Goal: Contribute content

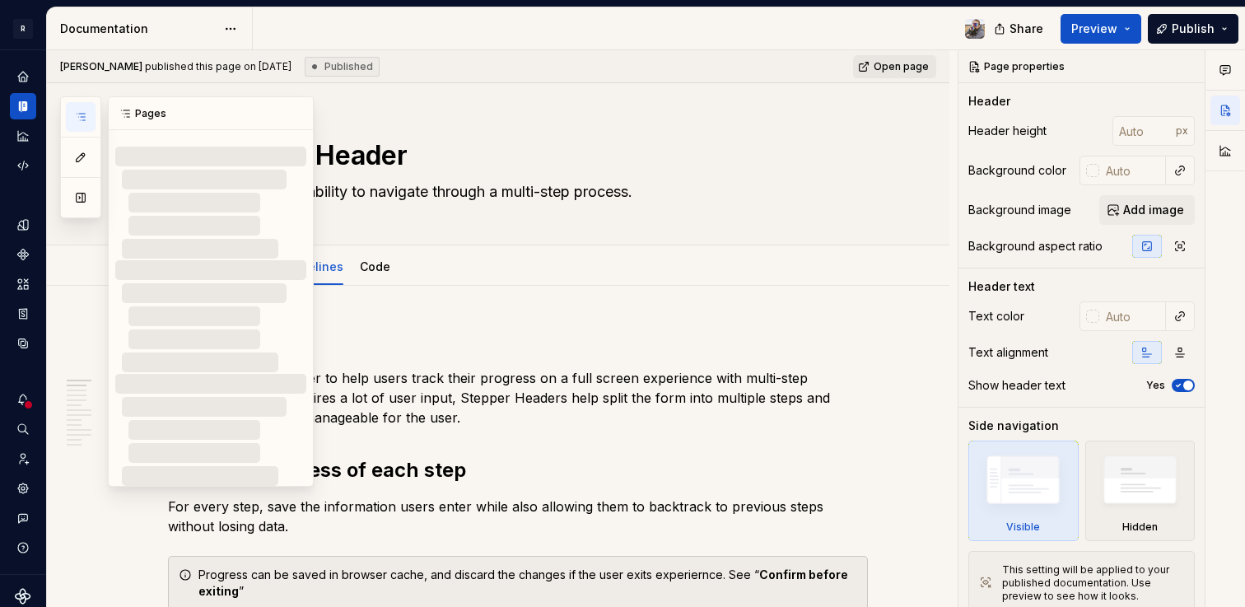
click at [69, 124] on button "button" at bounding box center [81, 117] width 30 height 30
click at [83, 119] on icon "button" at bounding box center [80, 116] width 13 height 13
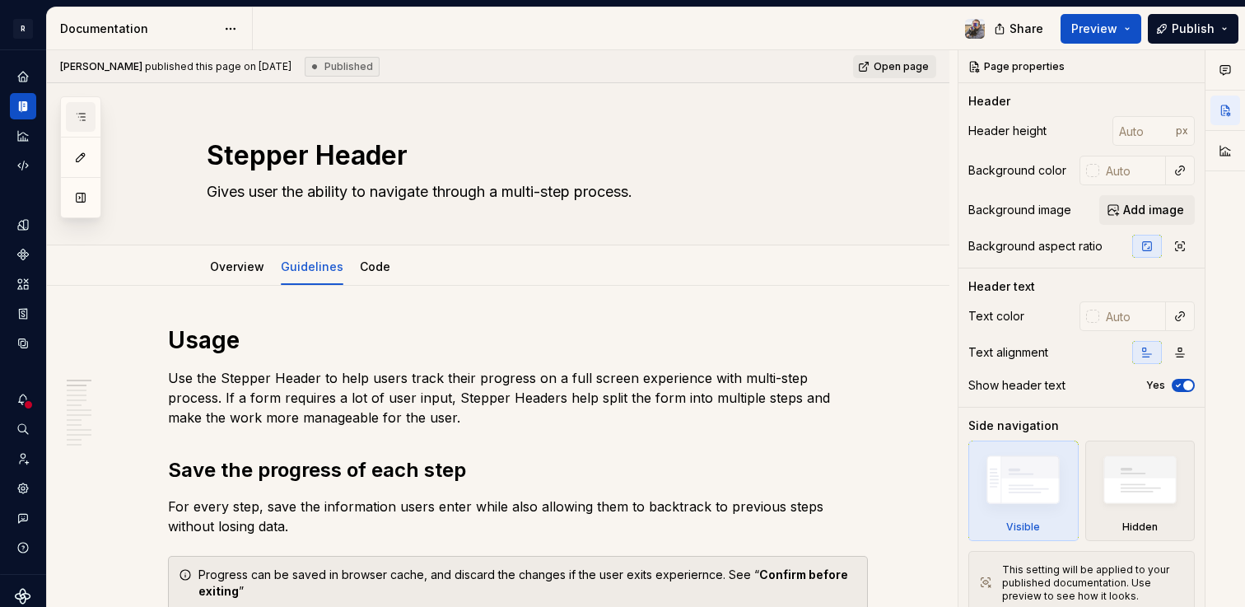
click at [83, 119] on icon "button" at bounding box center [80, 116] width 13 height 13
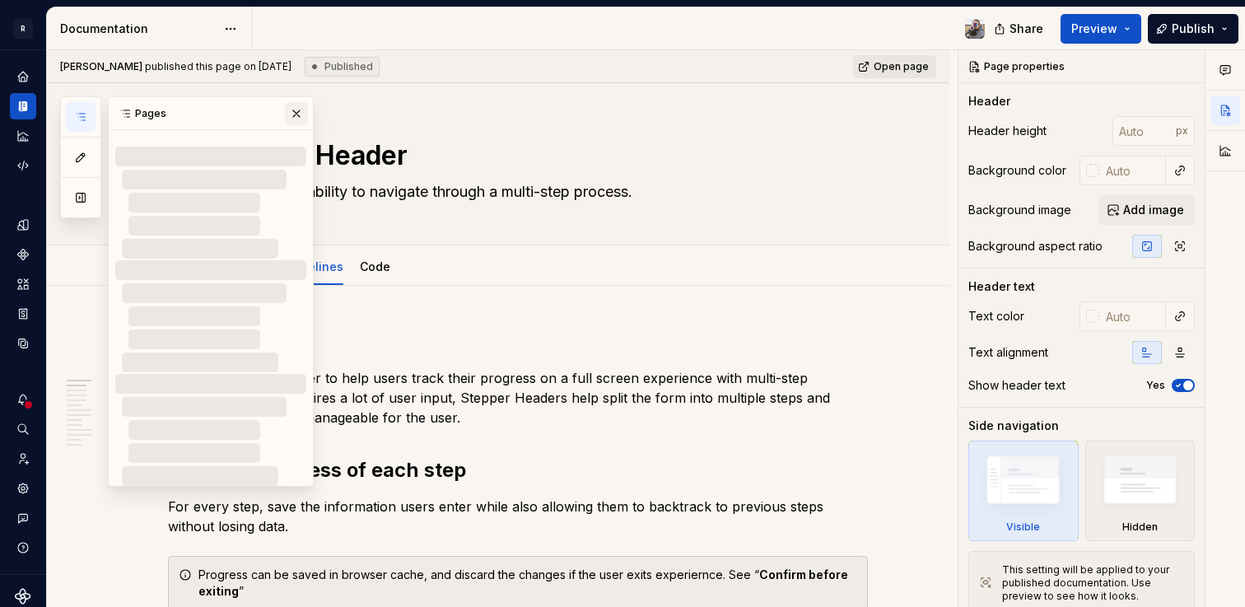
click at [298, 110] on button "button" at bounding box center [296, 113] width 23 height 23
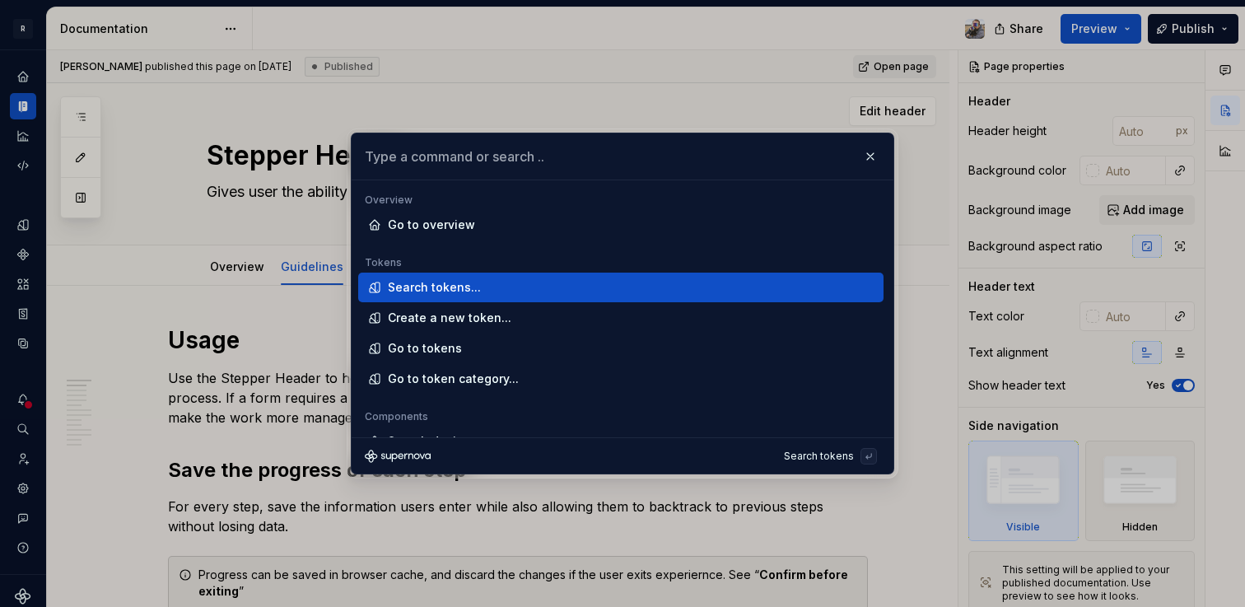
type textarea "*"
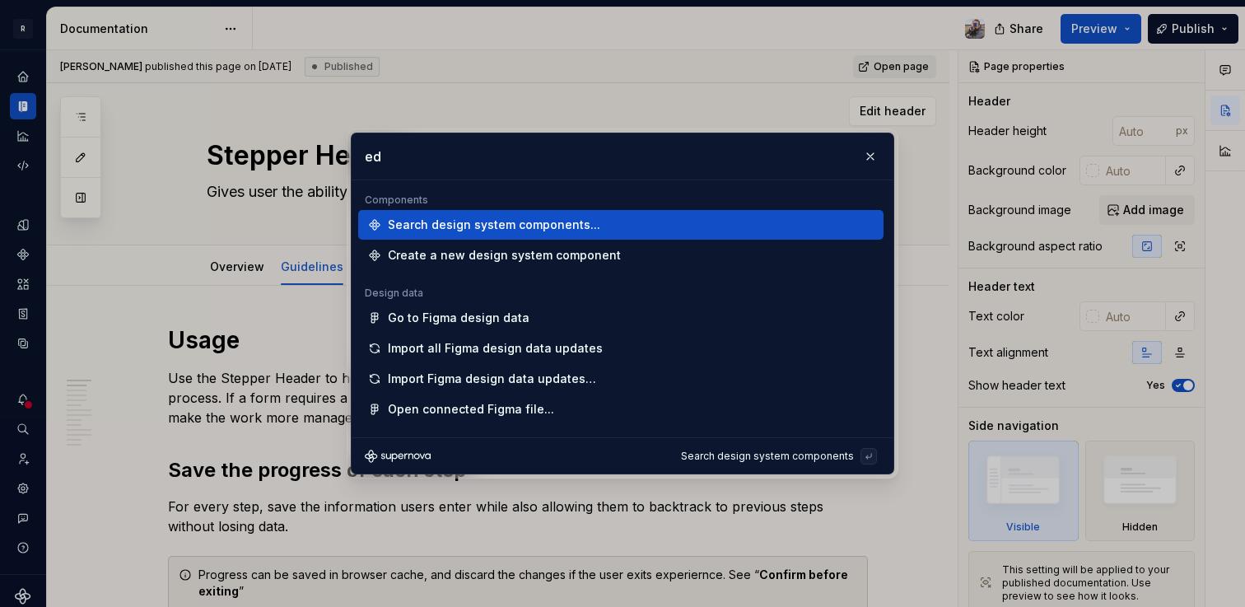
type input "e"
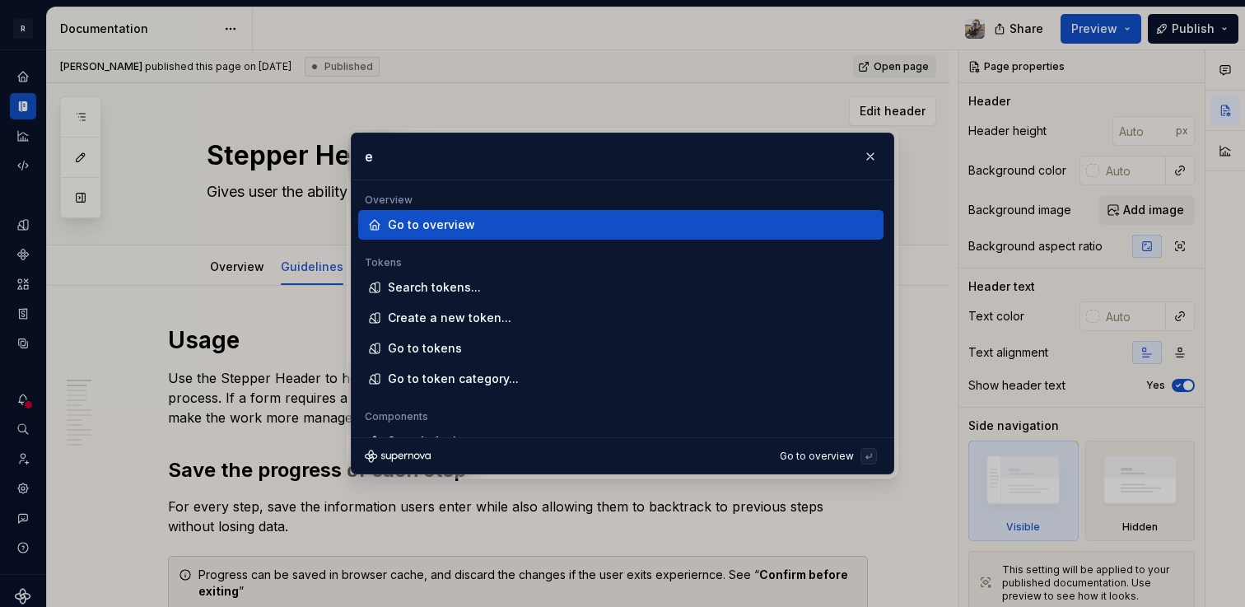
type textarea "*"
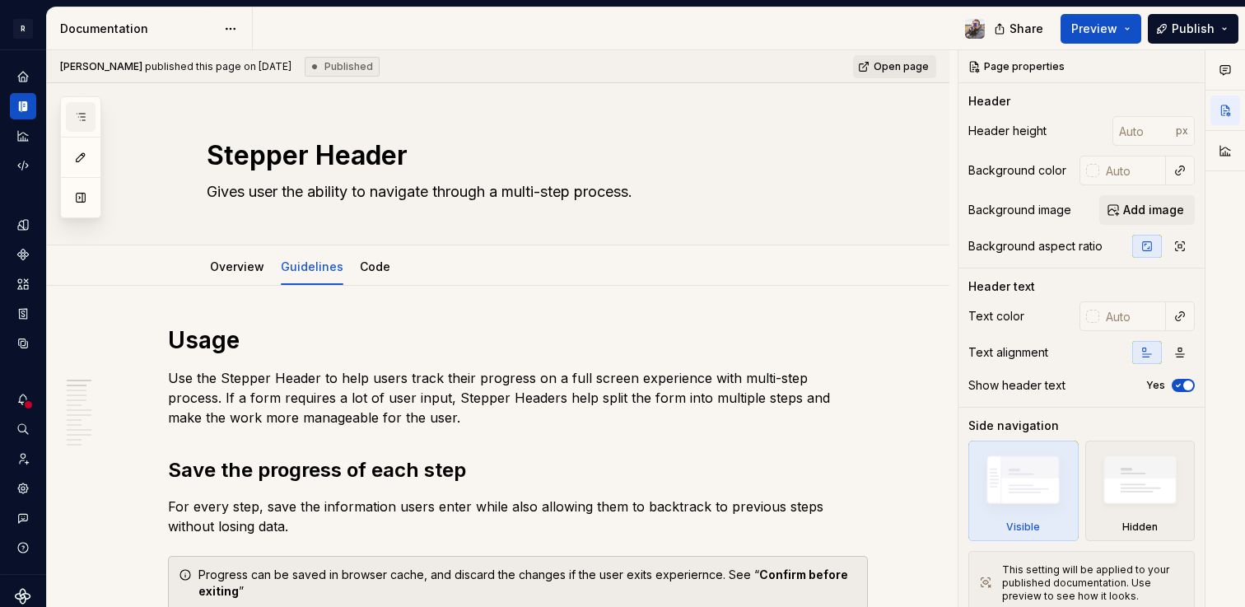
click at [76, 104] on button "button" at bounding box center [81, 117] width 30 height 30
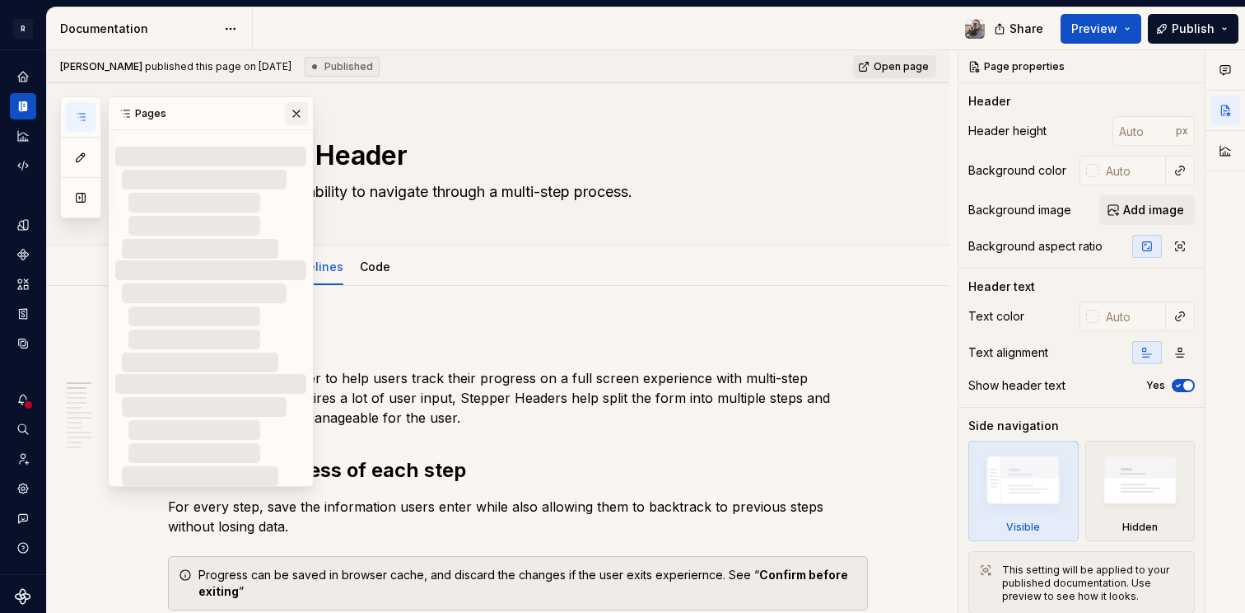
click at [292, 113] on button "button" at bounding box center [296, 113] width 23 height 23
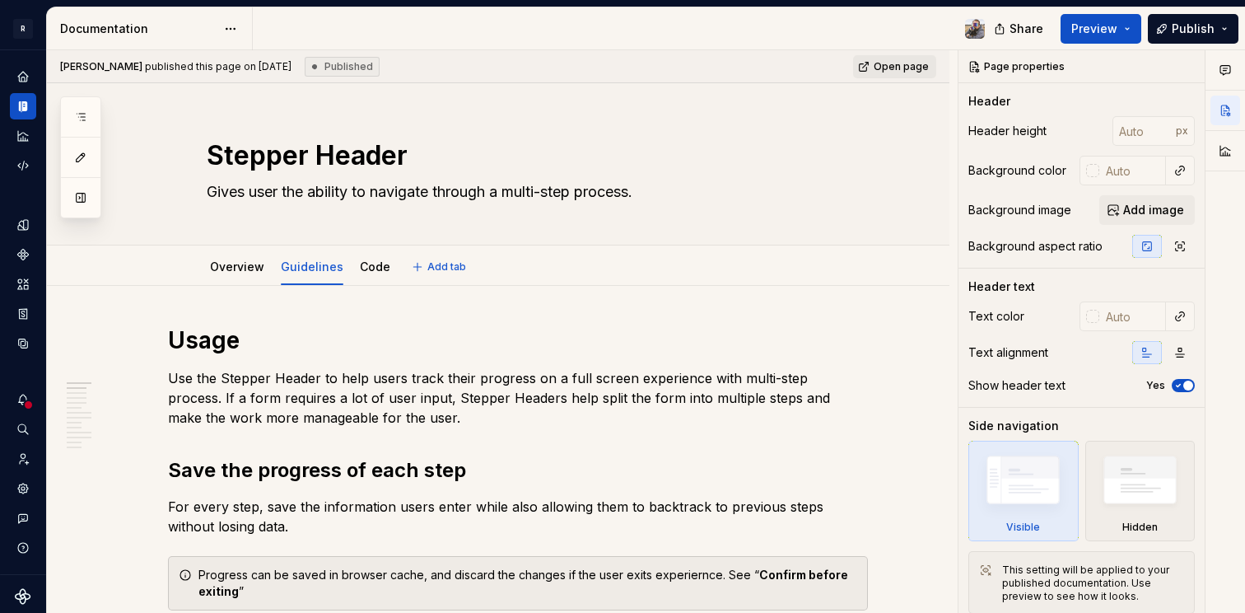
type textarea "*"
click at [258, 337] on h1 "Usage" at bounding box center [518, 340] width 700 height 30
type textarea "*"
